Goal: Information Seeking & Learning: Learn about a topic

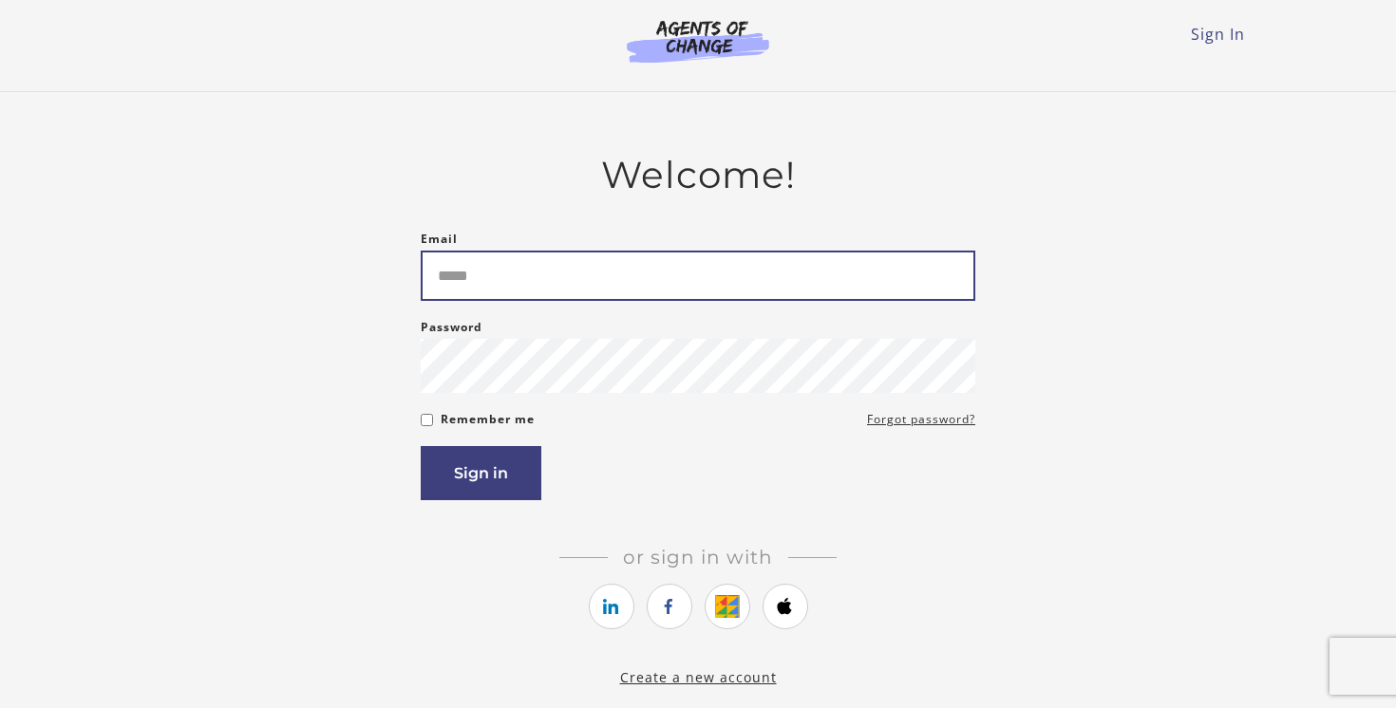
click at [500, 280] on input "Email" at bounding box center [698, 276] width 554 height 50
type input "**********"
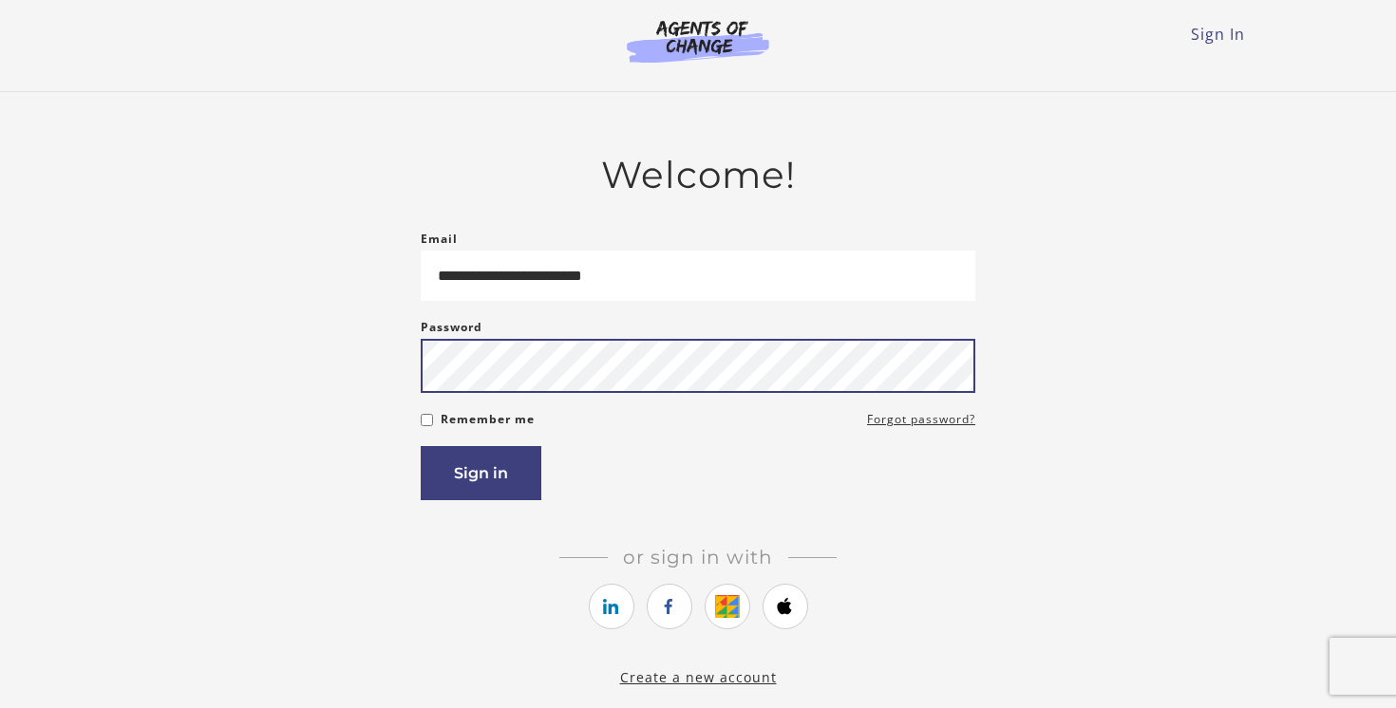
click at [421, 446] on button "Sign in" at bounding box center [481, 473] width 121 height 54
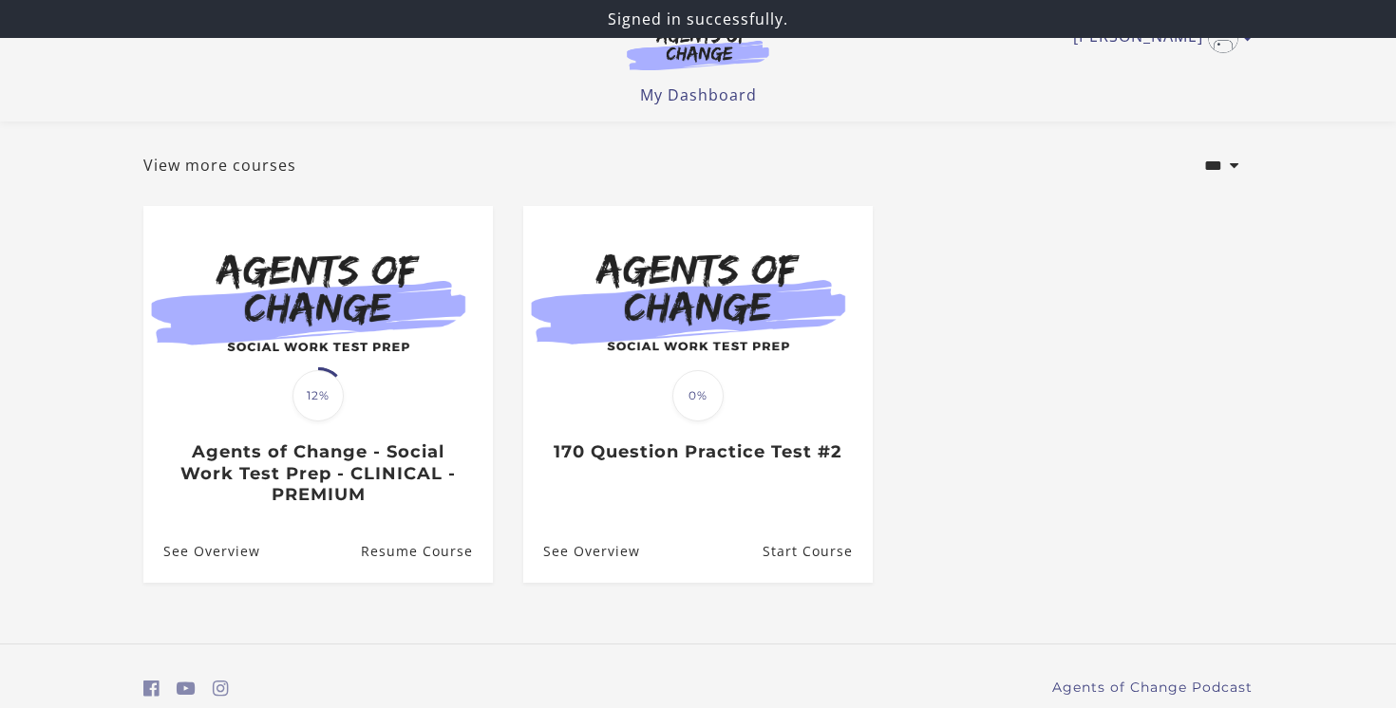
scroll to position [152, 0]
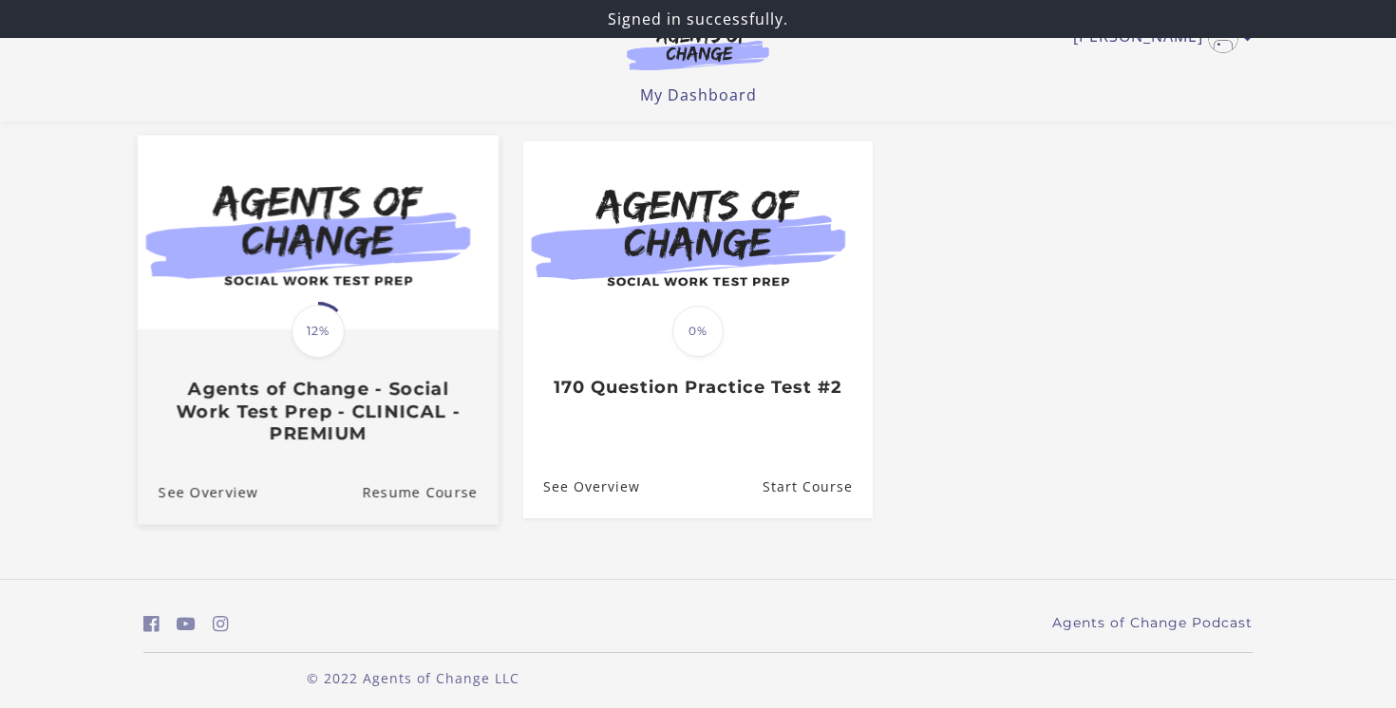
click at [293, 420] on h3 "Agents of Change - Social Work Test Prep - CLINICAL - PREMIUM" at bounding box center [318, 412] width 319 height 66
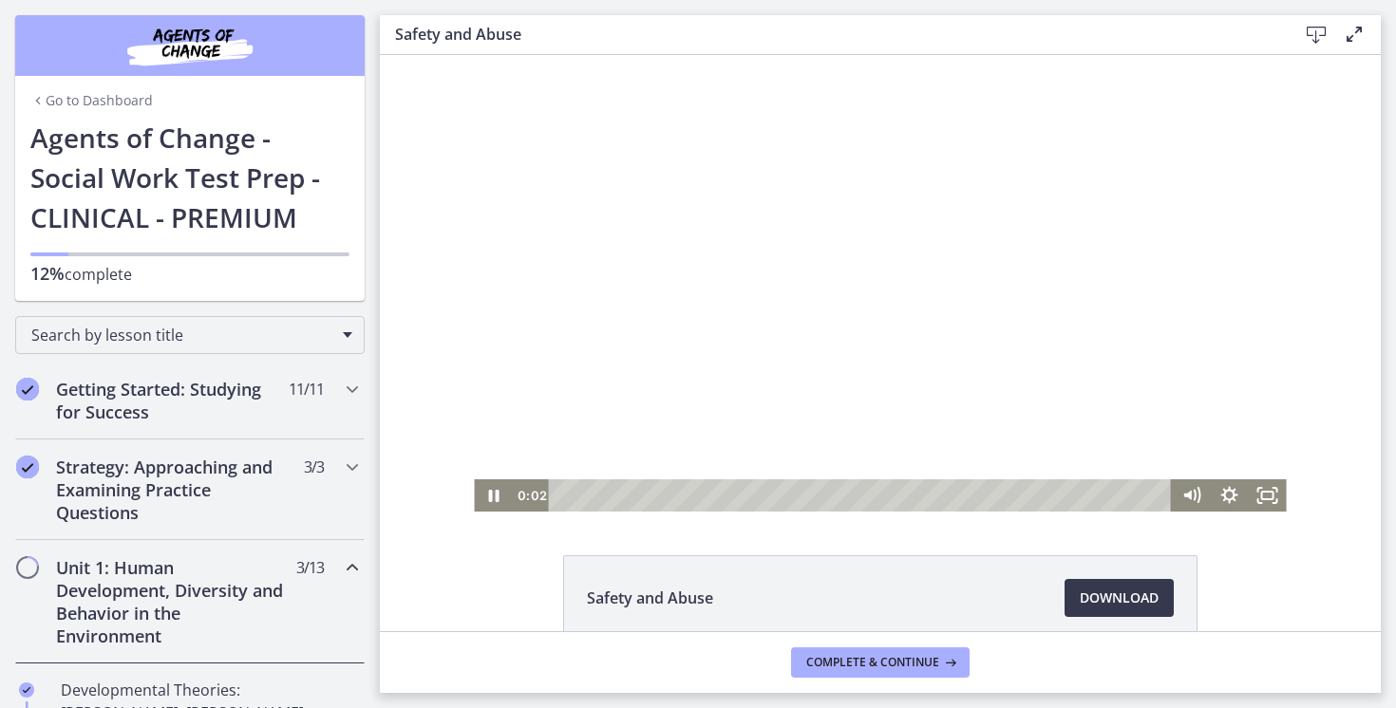
click at [829, 276] on div at bounding box center [880, 283] width 812 height 457
click at [1037, 347] on div at bounding box center [880, 283] width 812 height 457
click at [878, 258] on div at bounding box center [880, 283] width 812 height 457
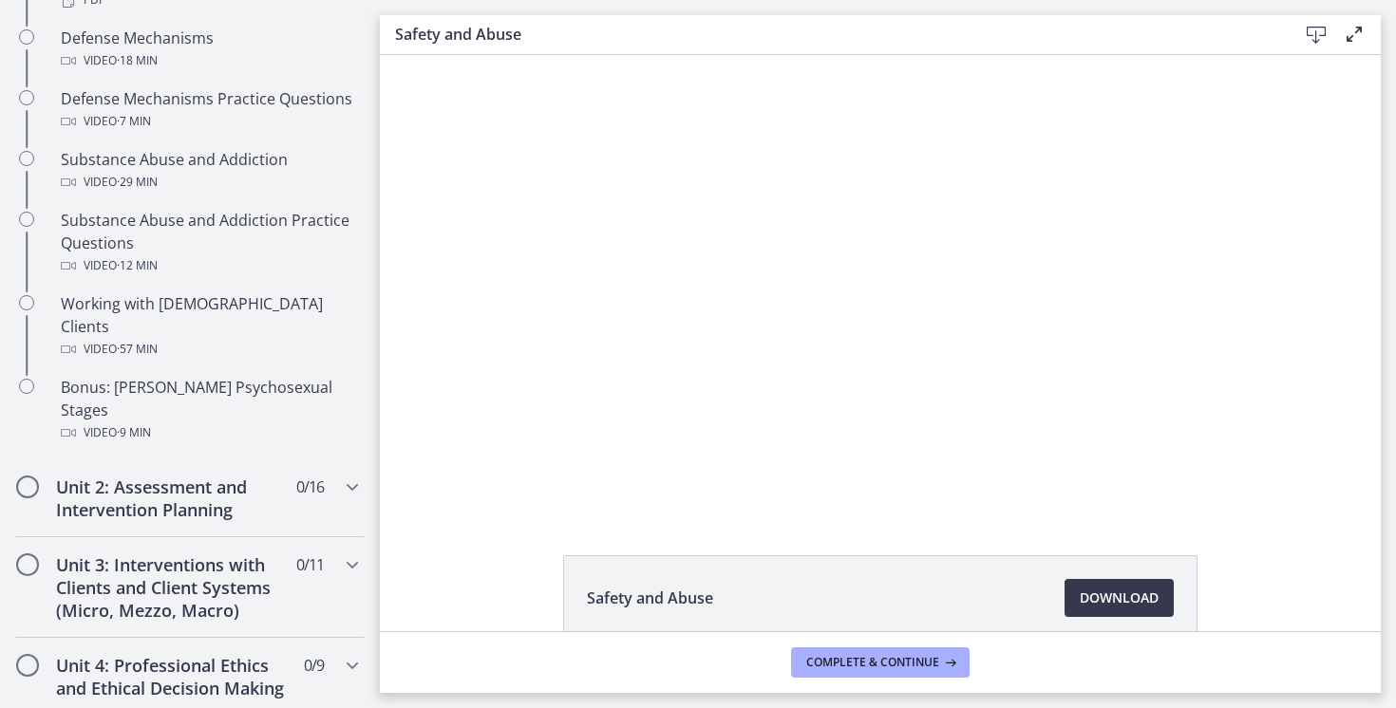
scroll to position [1180, 0]
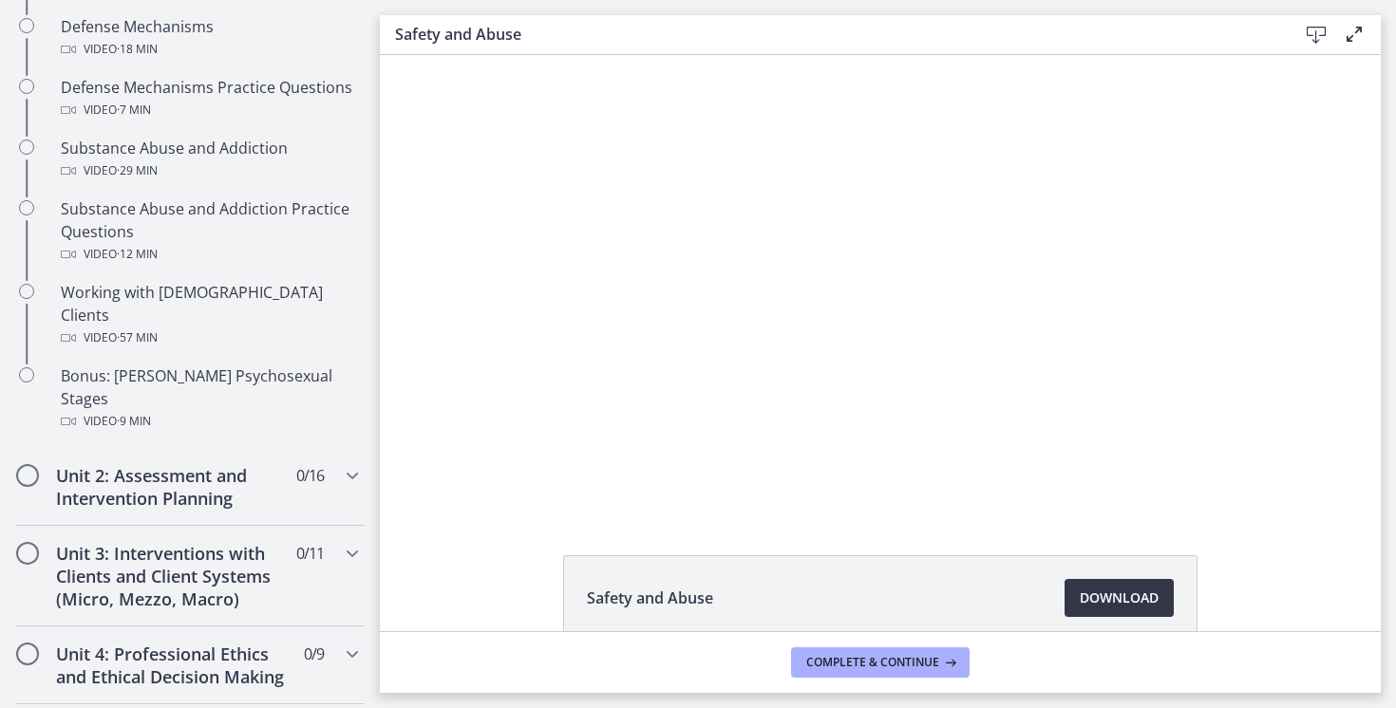
click at [1148, 615] on link "Download Opens in a new window" at bounding box center [1118, 598] width 109 height 38
